Goal: Information Seeking & Learning: Learn about a topic

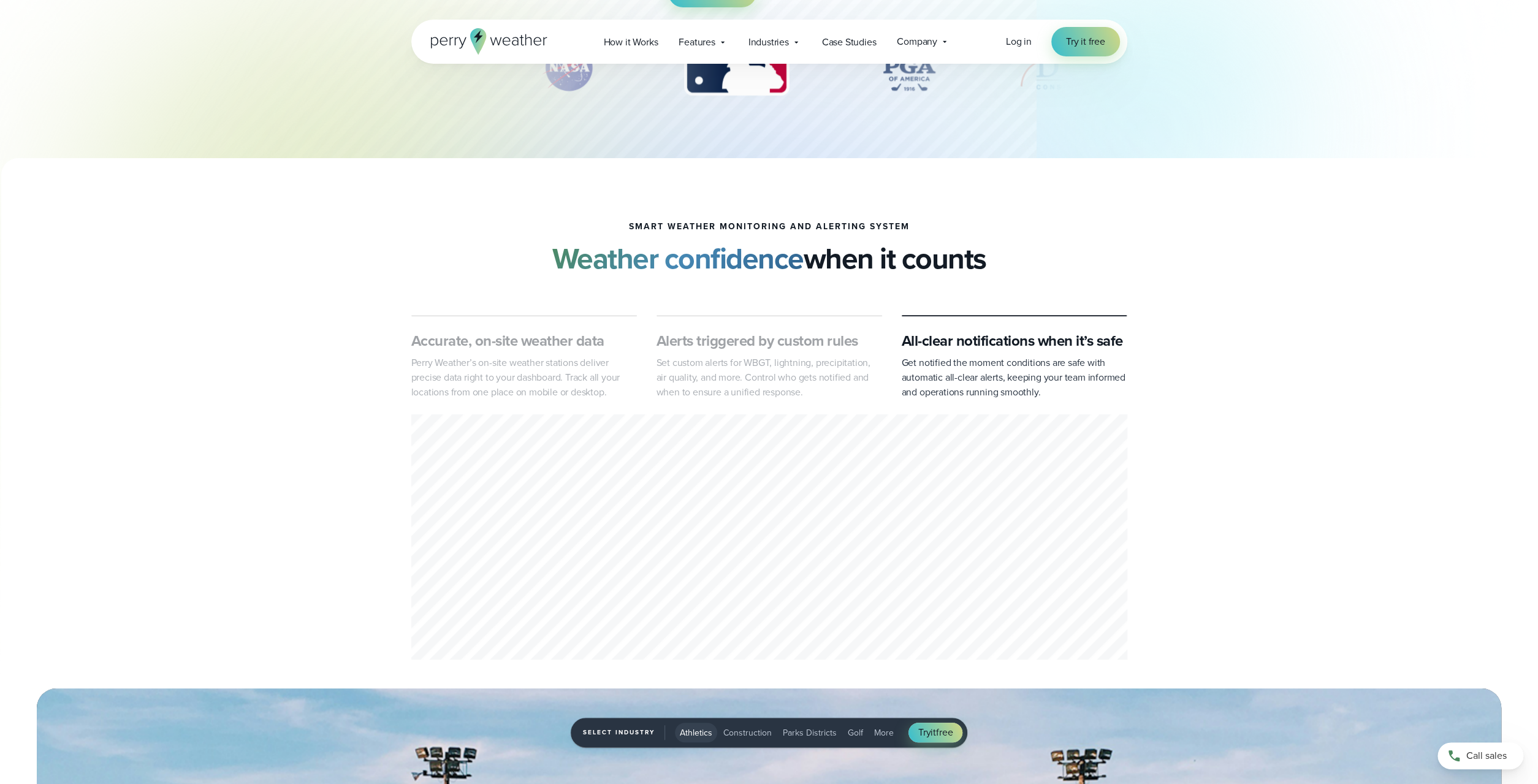
scroll to position [446, 0]
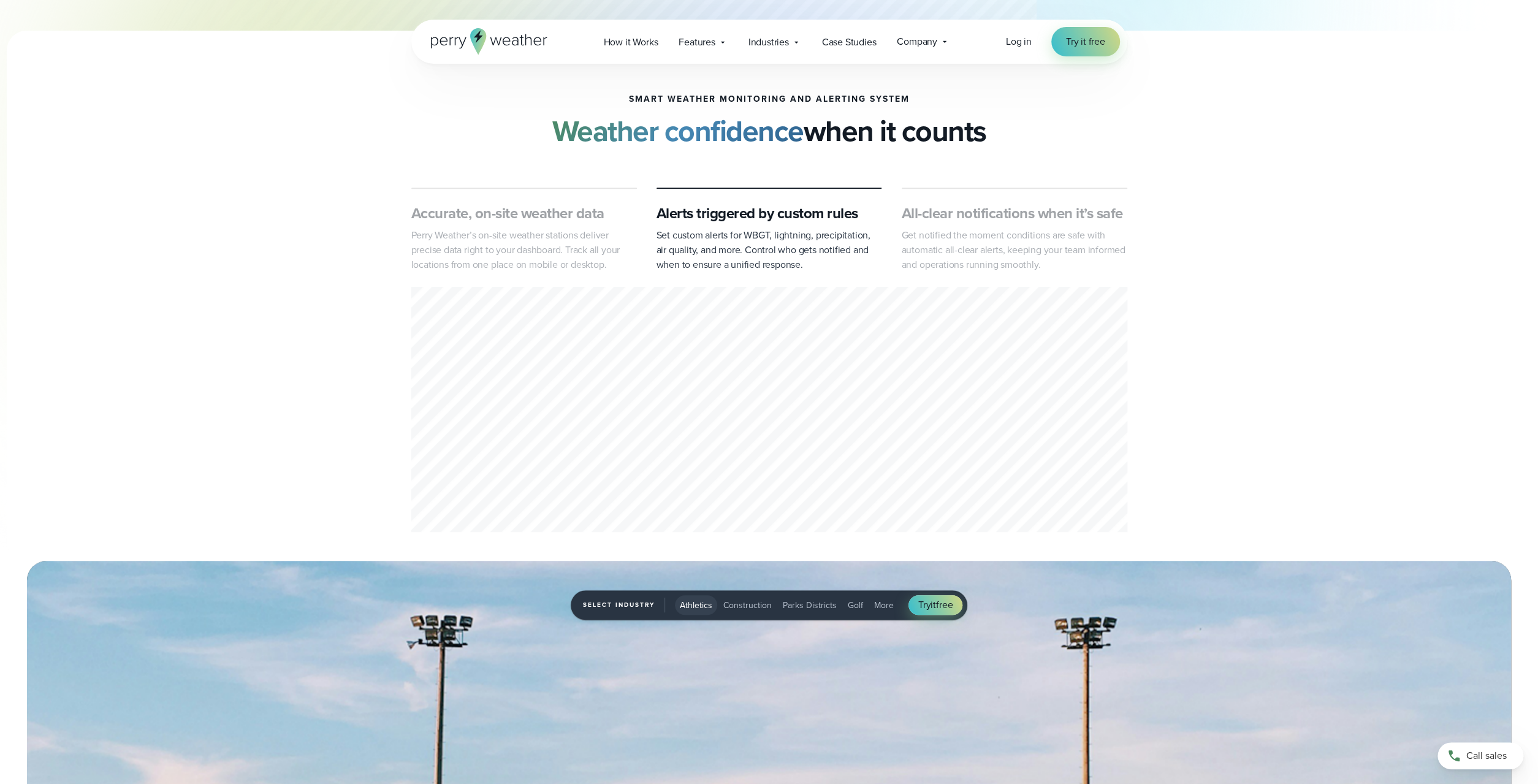
click at [701, 605] on span "Athletics" at bounding box center [696, 605] width 33 height 13
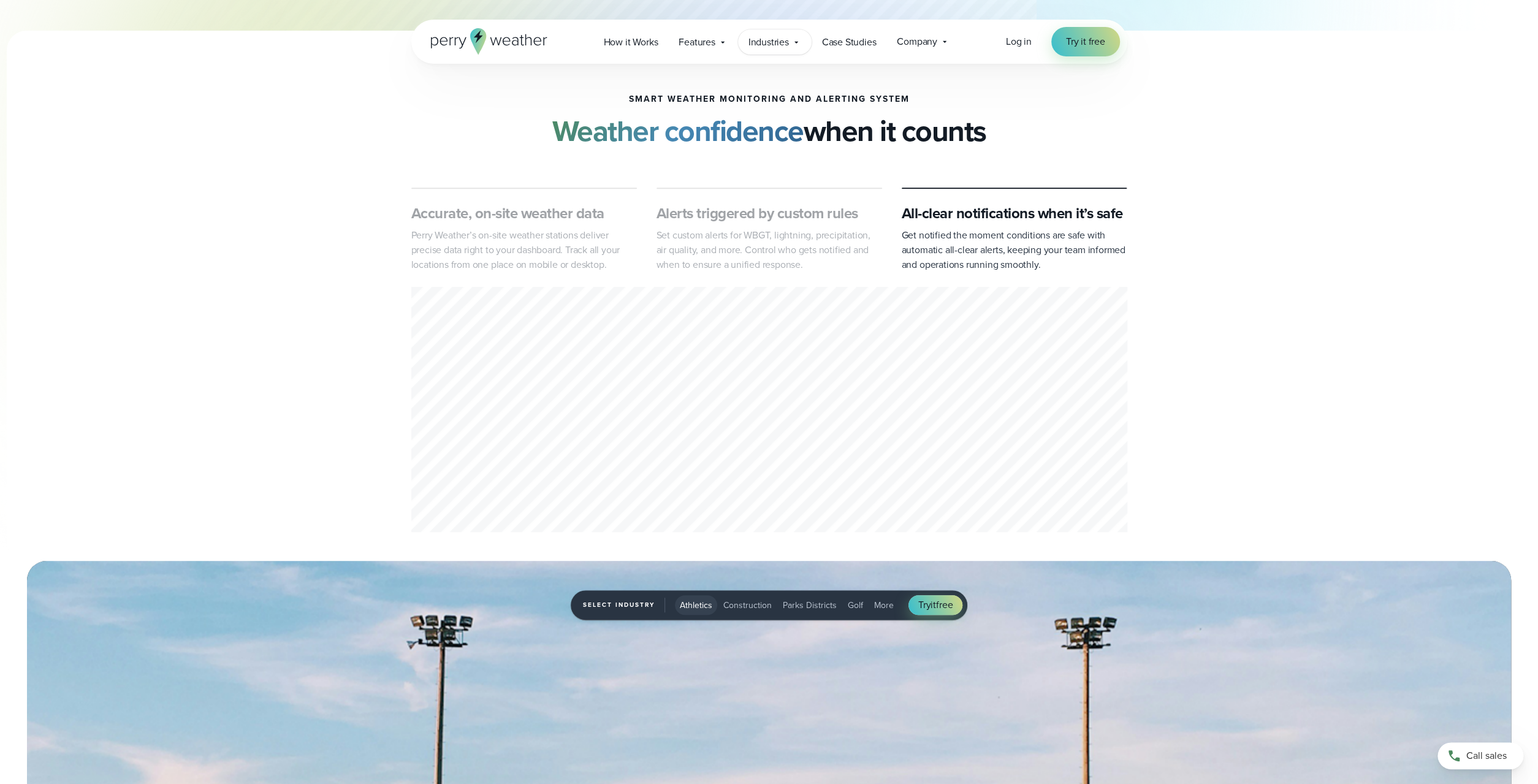
click at [794, 43] on icon at bounding box center [797, 42] width 10 height 10
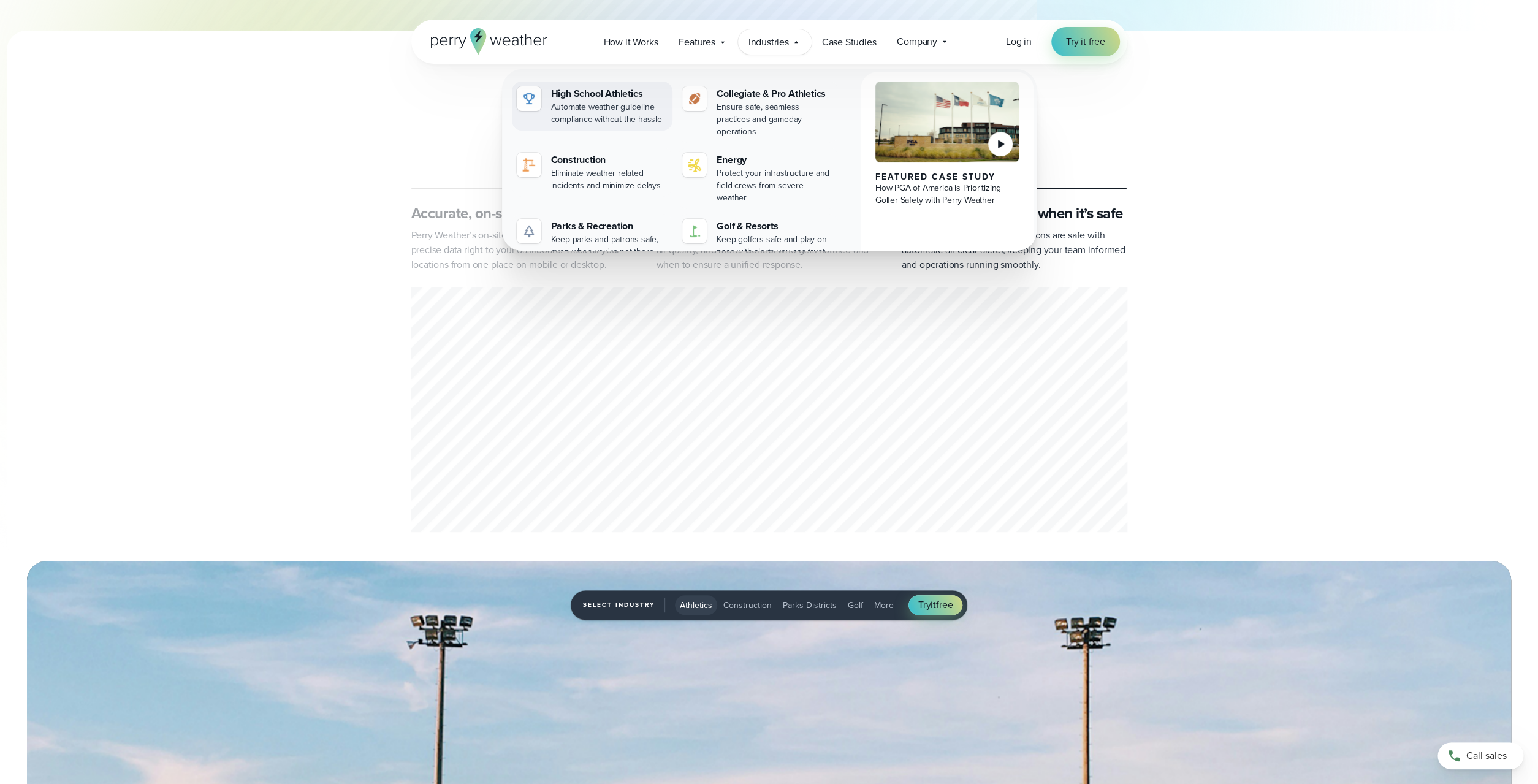
click at [589, 103] on div "Automate weather guideline compliance without the hassle" at bounding box center [609, 113] width 117 height 24
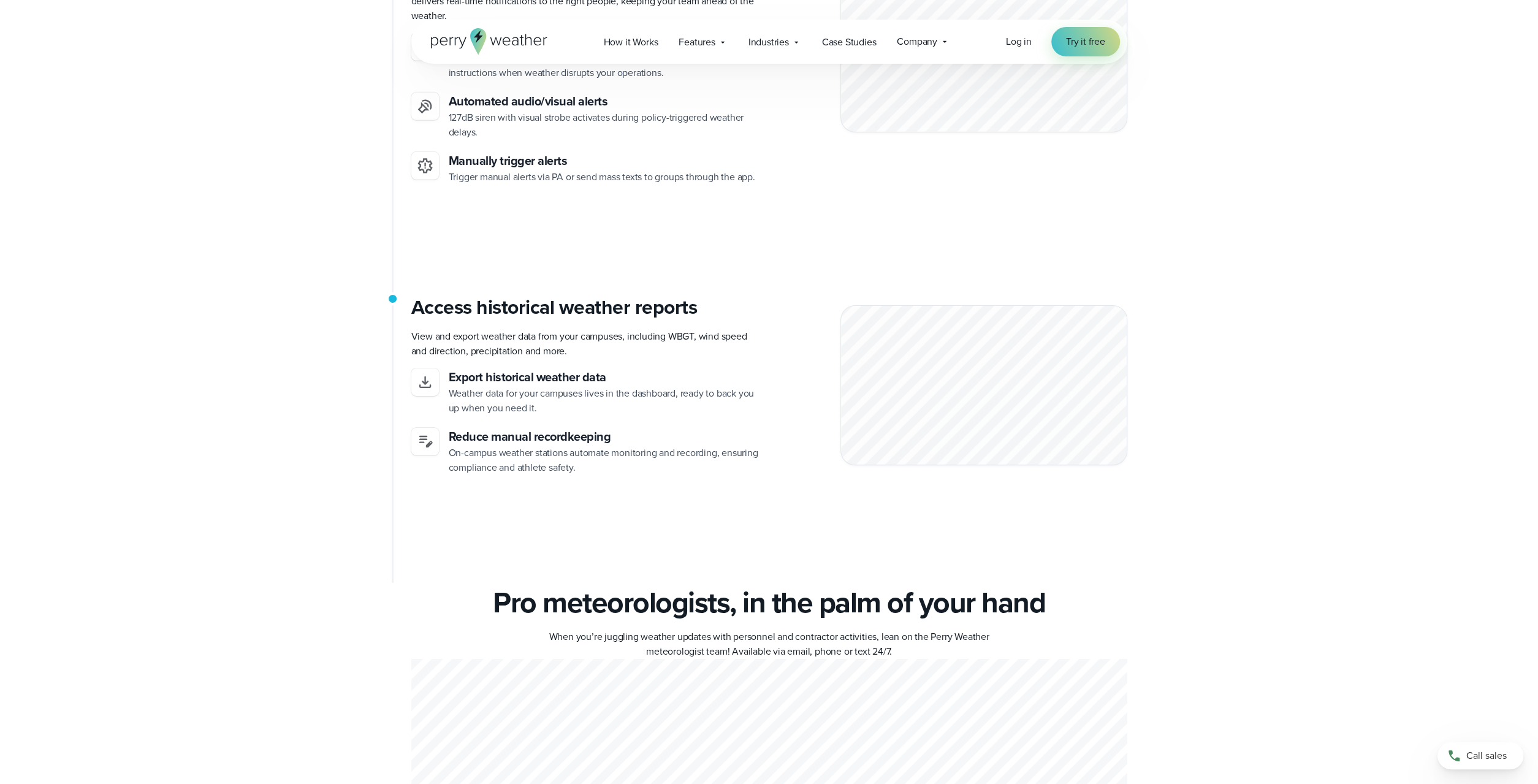
scroll to position [3251, 0]
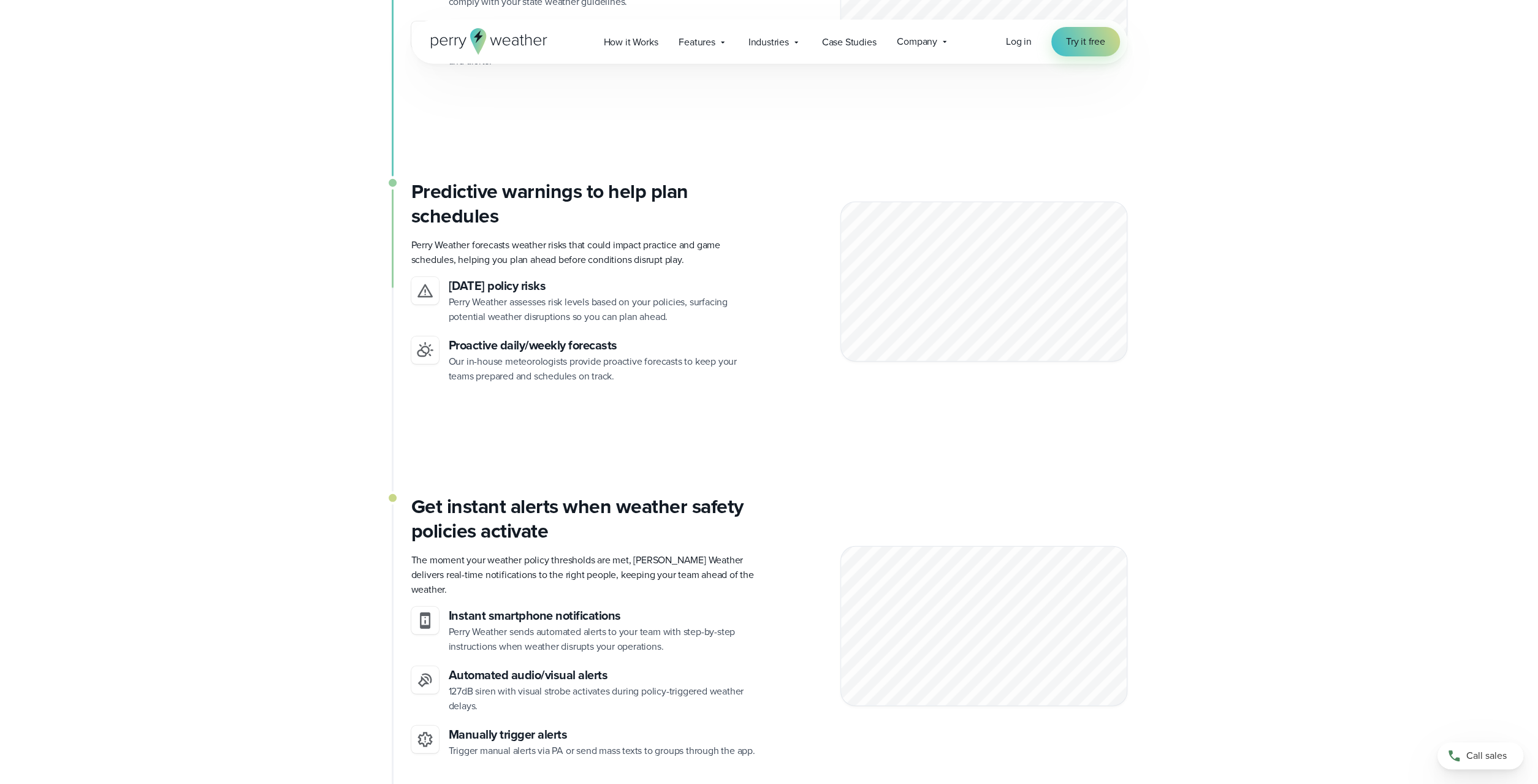
click at [514, 44] on icon at bounding box center [489, 41] width 117 height 26
